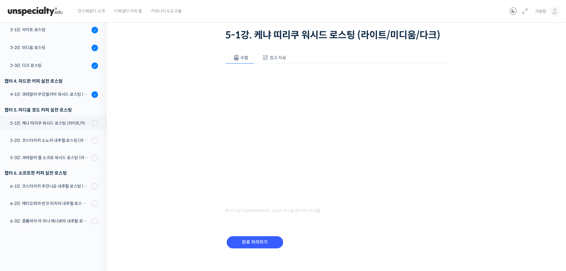
scroll to position [42, 0]
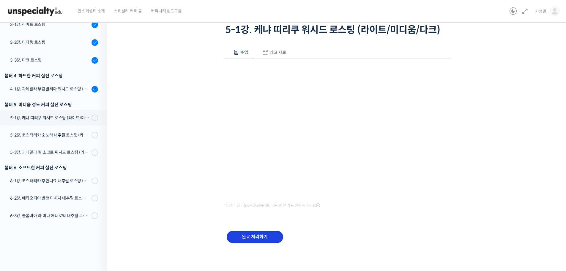
click at [252, 238] on input "완료 처리하기" at bounding box center [255, 237] width 56 height 12
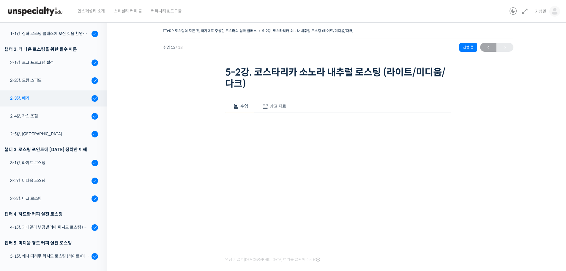
scroll to position [81, 0]
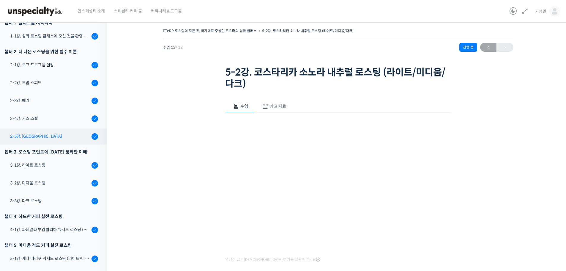
click at [49, 135] on div "2-5강. [GEOGRAPHIC_DATA]" at bounding box center [50, 136] width 80 height 7
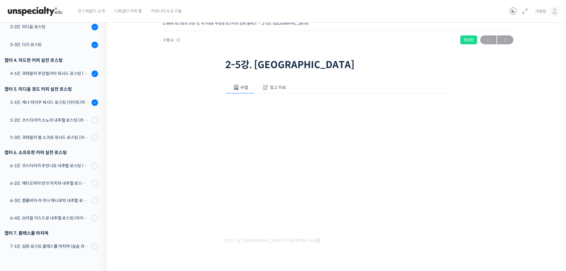
scroll to position [21, 0]
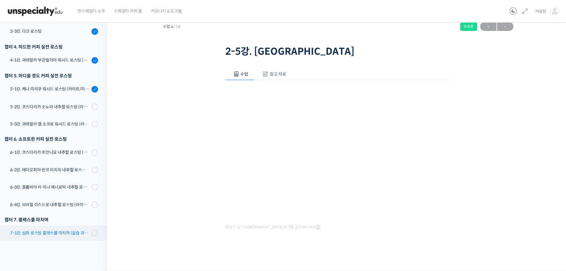
click at [62, 225] on link "7-1강. 심화 로스팅 클래스를 마치며 (실습 과제 안내)" at bounding box center [52, 232] width 110 height 15
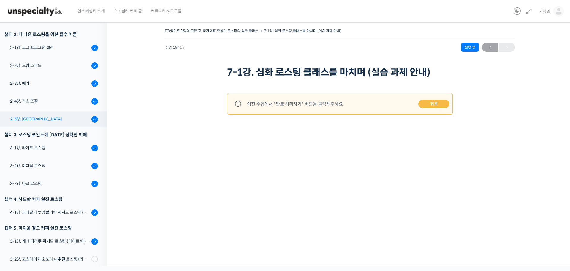
scroll to position [81, 0]
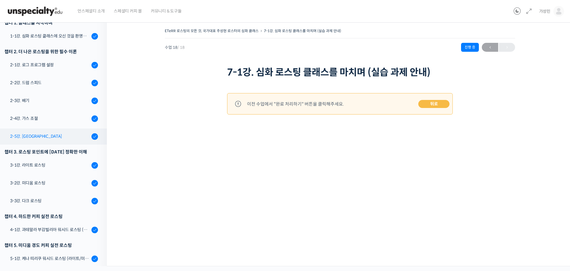
click at [39, 133] on div "2-5강. [GEOGRAPHIC_DATA]" at bounding box center [50, 136] width 80 height 7
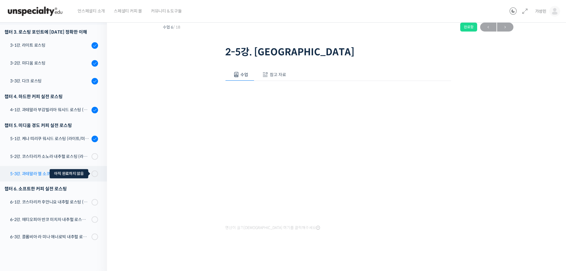
scroll to position [21, 0]
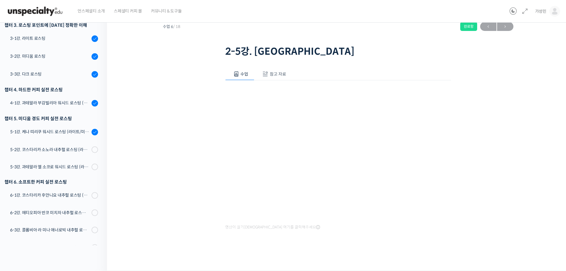
click at [280, 73] on span "참고 자료" at bounding box center [278, 73] width 16 height 5
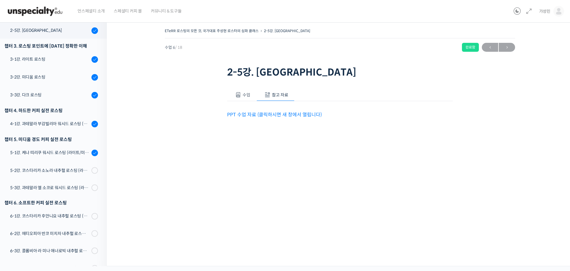
click at [294, 114] on link "PPT 수업 자료 (클릭하시면 새 창에서 열립니다)" at bounding box center [274, 114] width 95 height 6
